Goal: Task Accomplishment & Management: Use online tool/utility

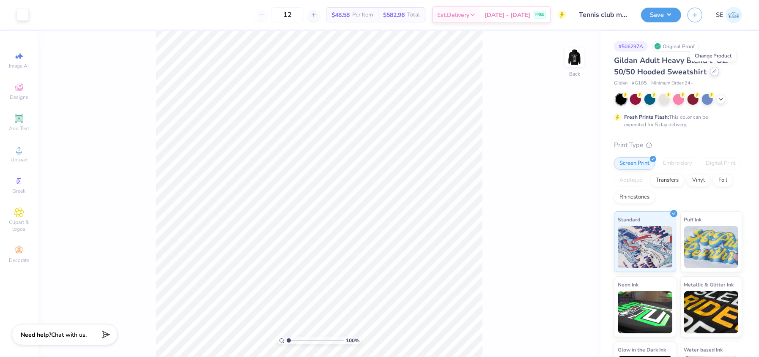
click at [712, 71] on icon at bounding box center [714, 71] width 4 height 4
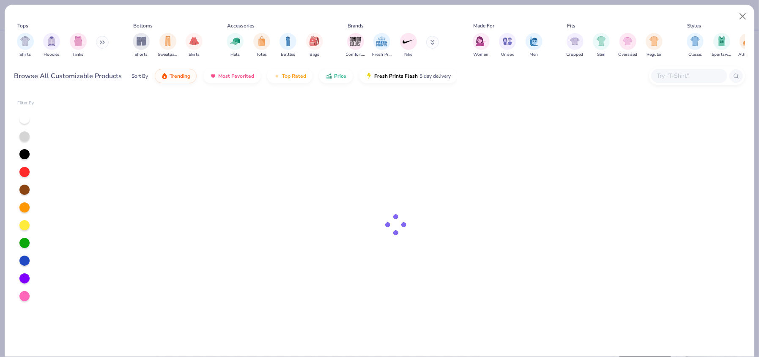
click at [666, 74] on input "text" at bounding box center [688, 76] width 65 height 10
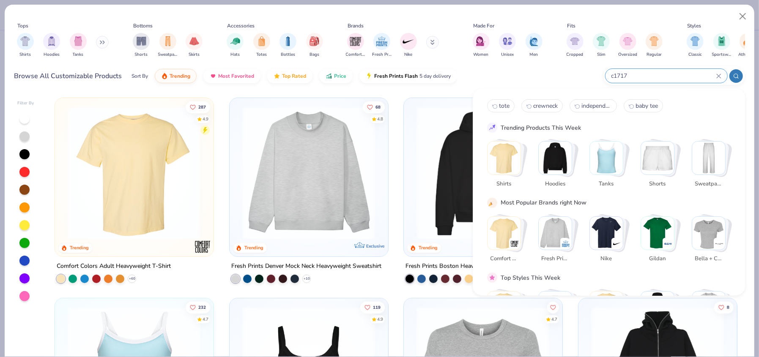
click at [665, 75] on input "c1717" at bounding box center [663, 76] width 106 height 10
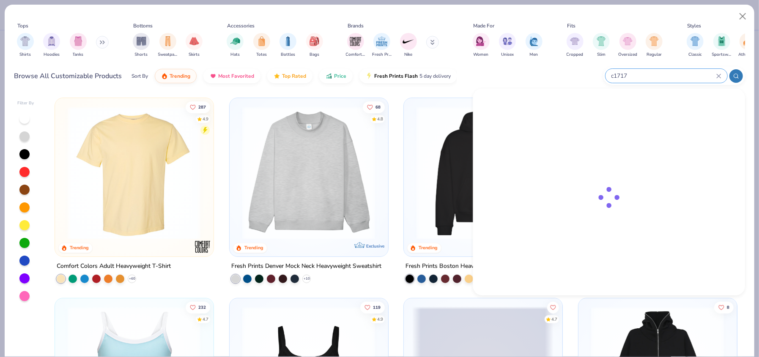
click at [664, 78] on input "c1717" at bounding box center [663, 76] width 106 height 10
type input "c1717"
click at [522, 124] on img at bounding box center [513, 120] width 26 height 26
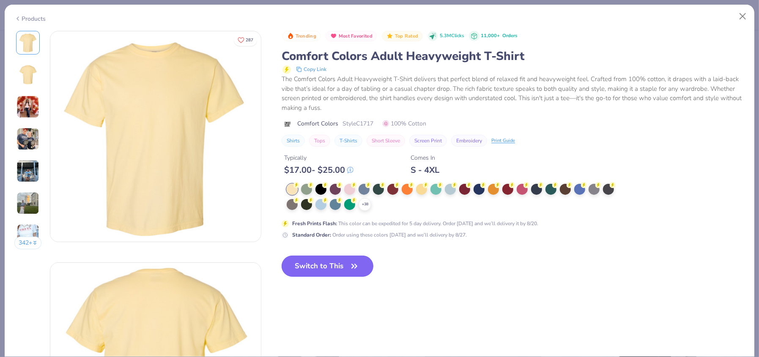
click at [328, 268] on button "Switch to This" at bounding box center [328, 266] width 92 height 21
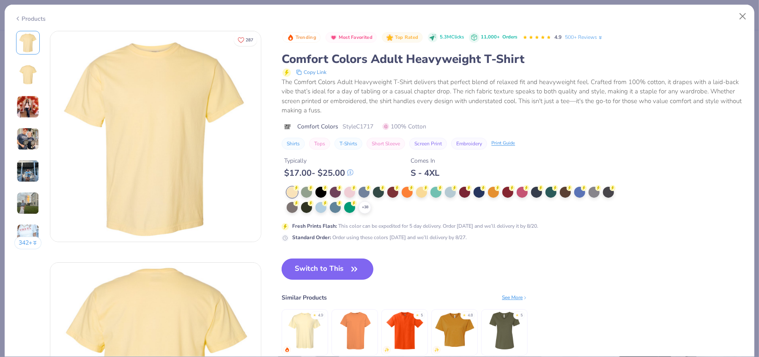
click at [347, 268] on button "Switch to This" at bounding box center [328, 269] width 92 height 21
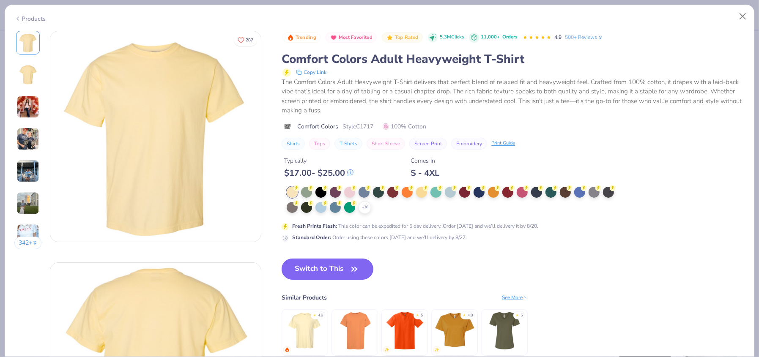
click at [353, 271] on icon "button" at bounding box center [354, 269] width 12 height 12
